Goal: Task Accomplishment & Management: Complete application form

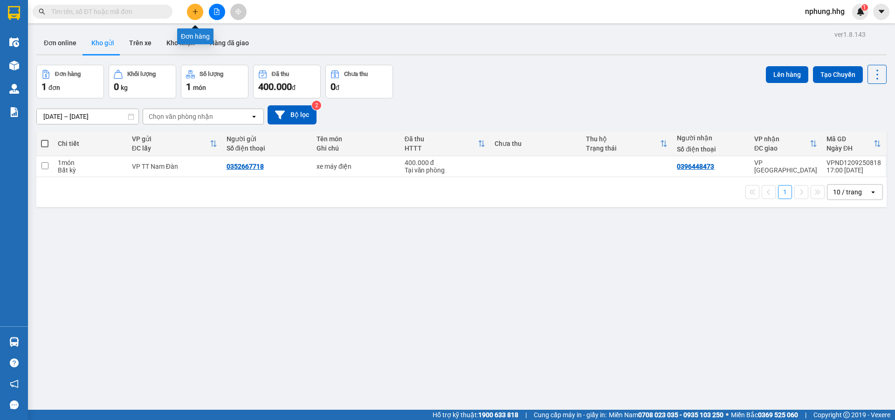
click at [197, 11] on icon "plus" at bounding box center [195, 11] width 7 height 7
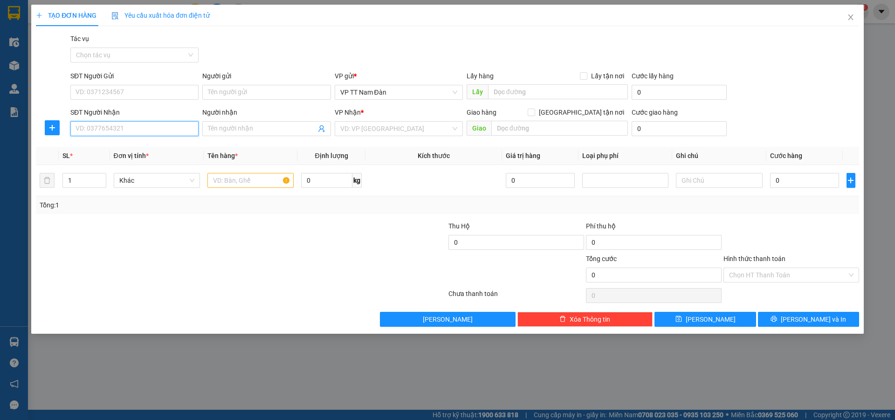
click at [132, 126] on input "SĐT Người Nhận" at bounding box center [134, 128] width 128 height 15
click at [116, 147] on div "0974480518" at bounding box center [134, 147] width 117 height 10
type input "0974480518"
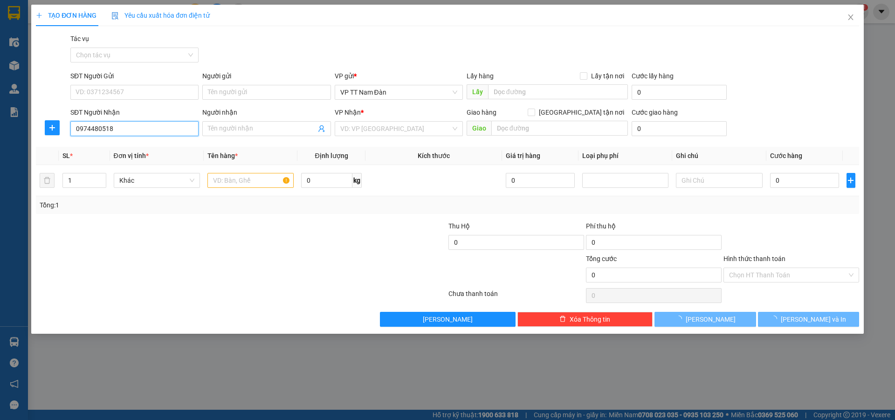
type input "cây xăng đôi liên chiểu-[GEOGRAPHIC_DATA]"
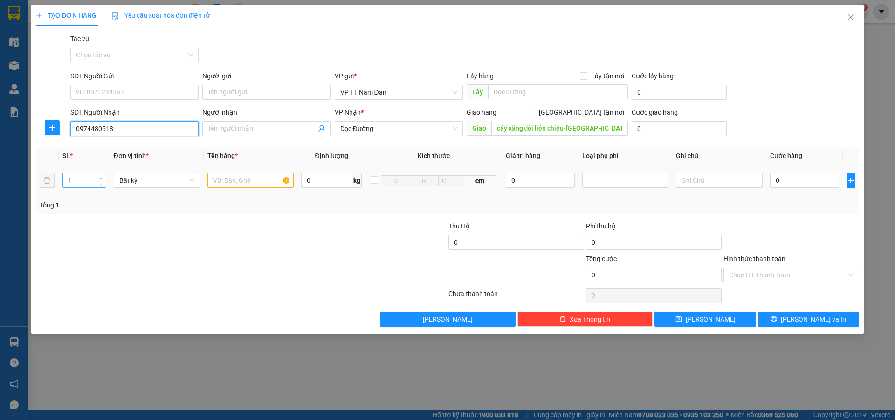
type input "0974480518"
click at [103, 179] on span "up" at bounding box center [101, 178] width 6 height 6
type input "3"
click at [103, 179] on span "up" at bounding box center [101, 178] width 6 height 6
click at [255, 180] on input "text" at bounding box center [251, 180] width 86 height 15
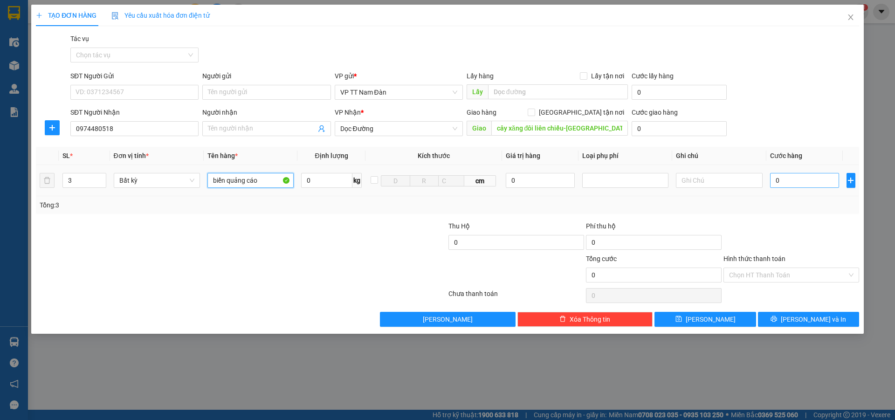
type input "biển quảng cáo"
click at [795, 180] on input "0" at bounding box center [804, 180] width 69 height 15
type input "3"
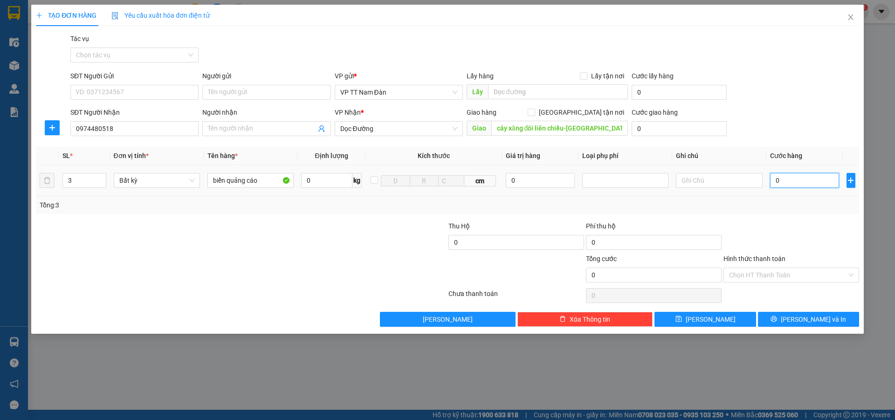
type input "3"
type input "32"
type input "320"
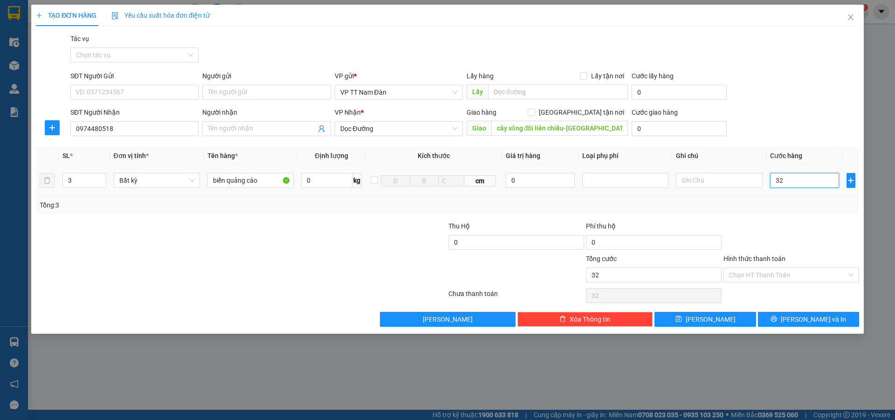
type input "320"
type input "320.000"
click at [769, 274] on input "Hình thức thanh toán" at bounding box center [788, 275] width 118 height 14
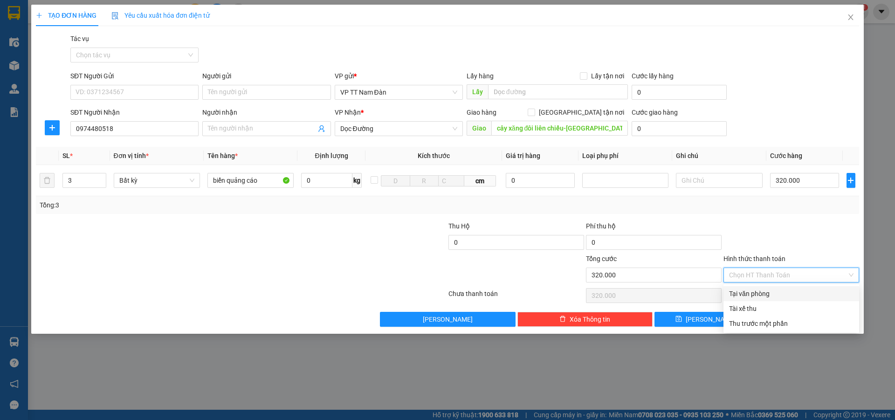
click at [754, 293] on div "Tại văn phòng" at bounding box center [791, 294] width 125 height 10
type input "0"
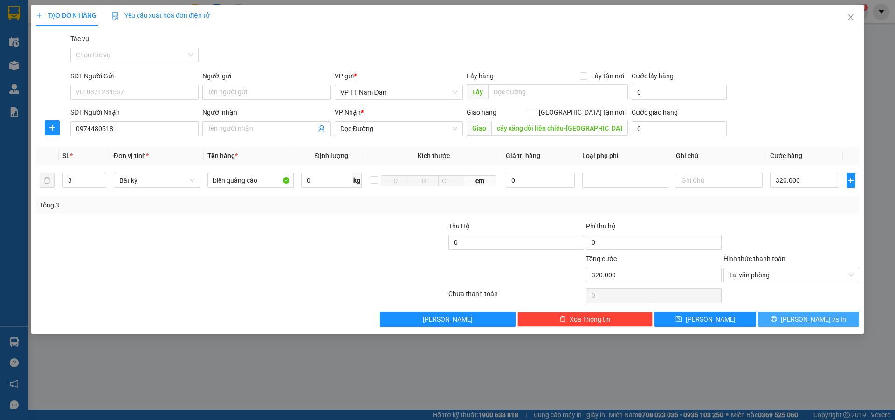
click at [803, 318] on span "[PERSON_NAME] và In" at bounding box center [813, 319] width 65 height 10
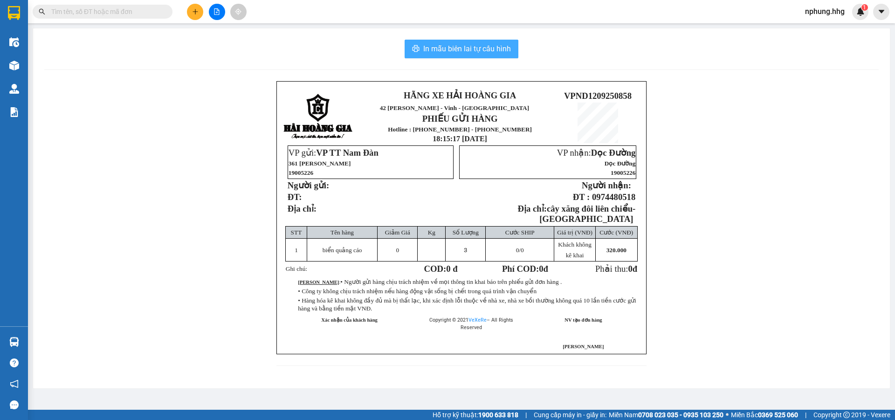
click at [446, 48] on span "In mẫu biên lai tự cấu hình" at bounding box center [467, 49] width 88 height 12
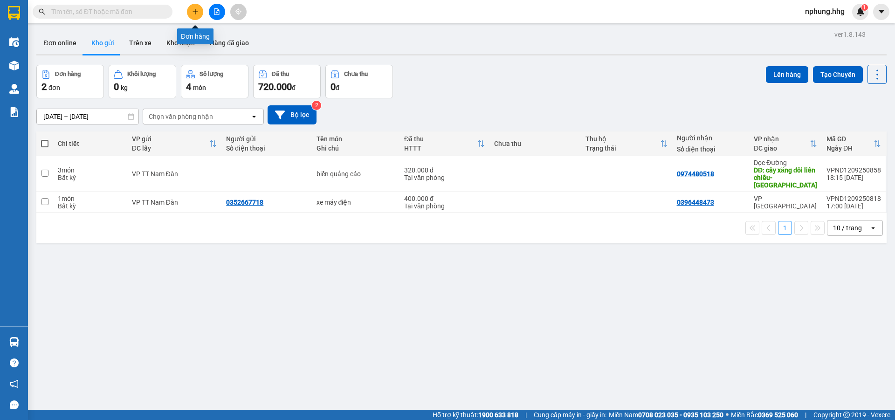
click at [196, 8] on icon "plus" at bounding box center [195, 11] width 7 height 7
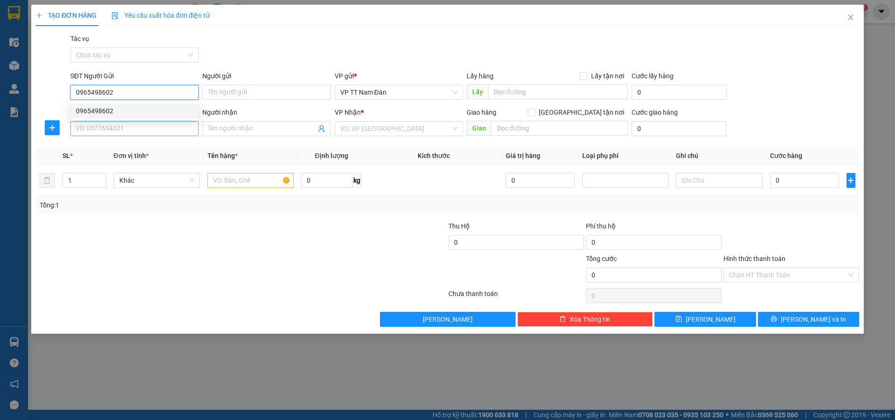
type input "0965498602"
click at [132, 129] on input "SĐT Người Nhận" at bounding box center [134, 128] width 128 height 15
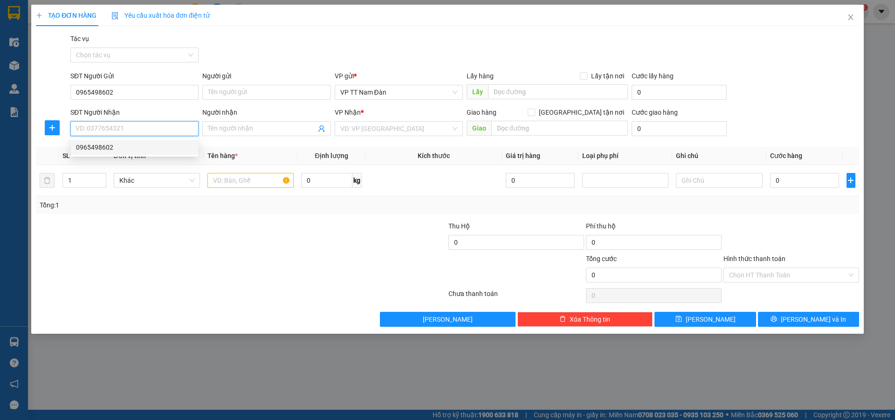
click at [104, 151] on div "0965498602" at bounding box center [134, 147] width 117 height 10
type input "0965498602"
click at [256, 179] on input "text" at bounding box center [251, 180] width 86 height 15
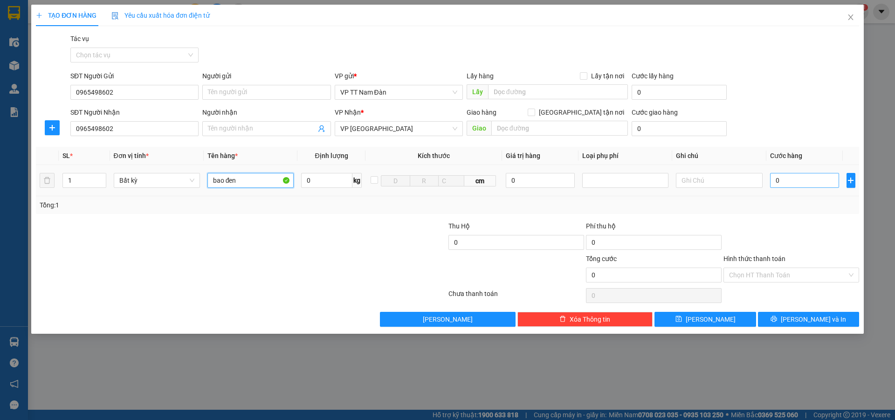
type input "bao đen"
click at [795, 181] on input "0" at bounding box center [804, 180] width 69 height 15
type input "1"
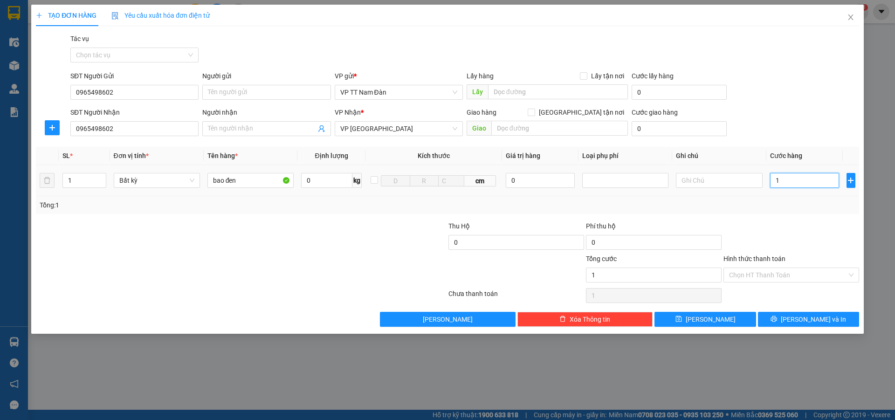
type input "10"
type input "100"
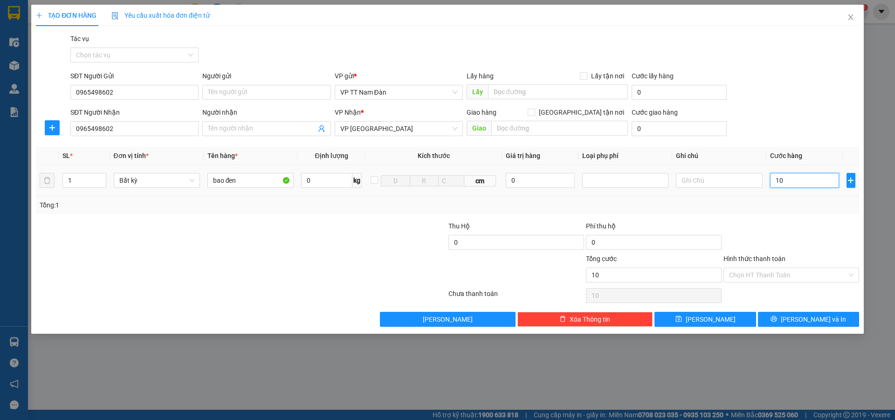
type input "100"
type input "100.000"
click at [781, 275] on input "Hình thức thanh toán" at bounding box center [788, 275] width 118 height 14
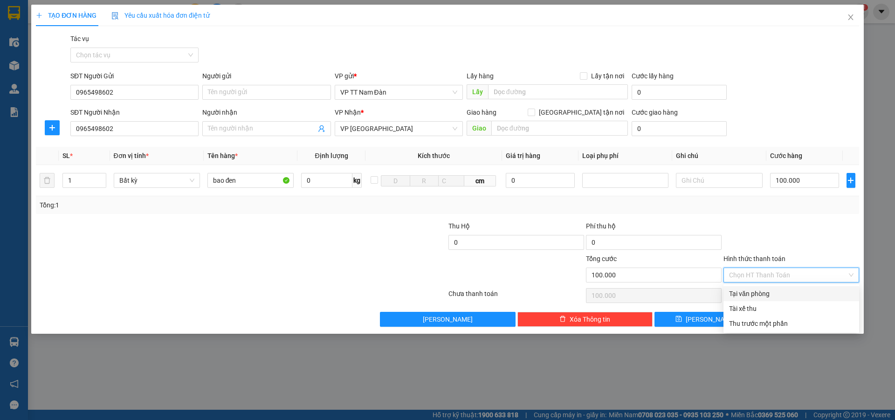
click at [758, 294] on div "Tại văn phòng" at bounding box center [791, 294] width 125 height 10
type input "0"
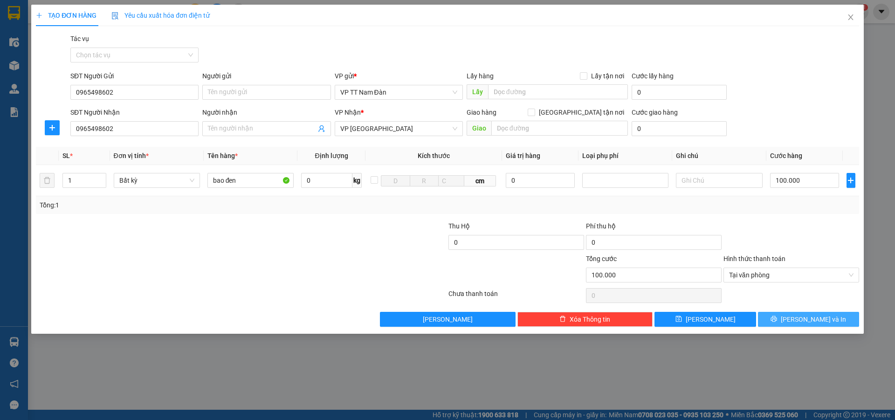
click at [811, 319] on span "[PERSON_NAME] và In" at bounding box center [813, 319] width 65 height 10
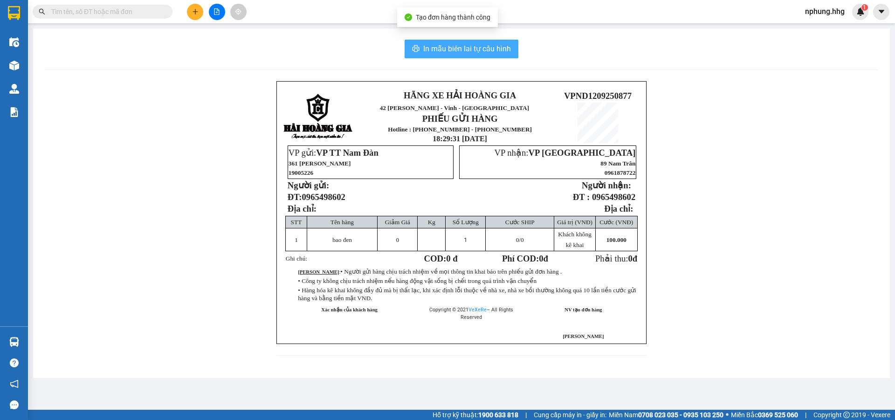
click at [457, 49] on span "In mẫu biên lai tự cấu hình" at bounding box center [467, 49] width 88 height 12
